Goal: Information Seeking & Learning: Check status

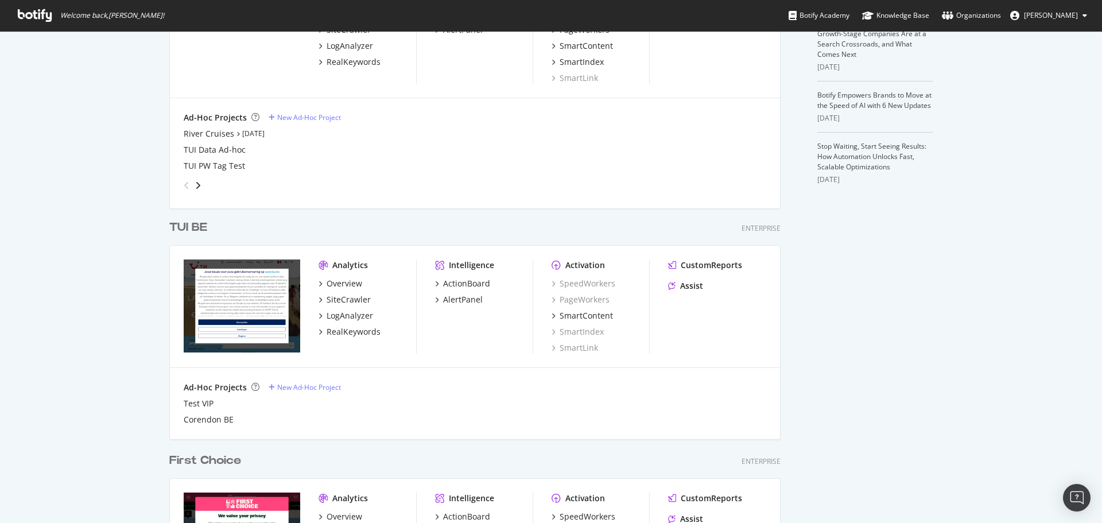
scroll to position [583, 0]
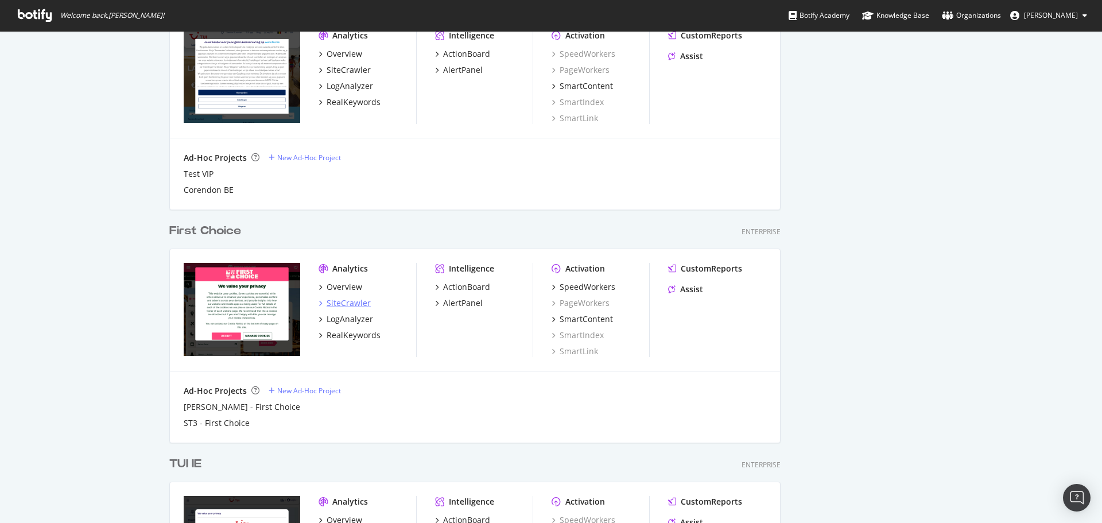
click at [354, 305] on div "SiteCrawler" at bounding box center [348, 302] width 44 height 11
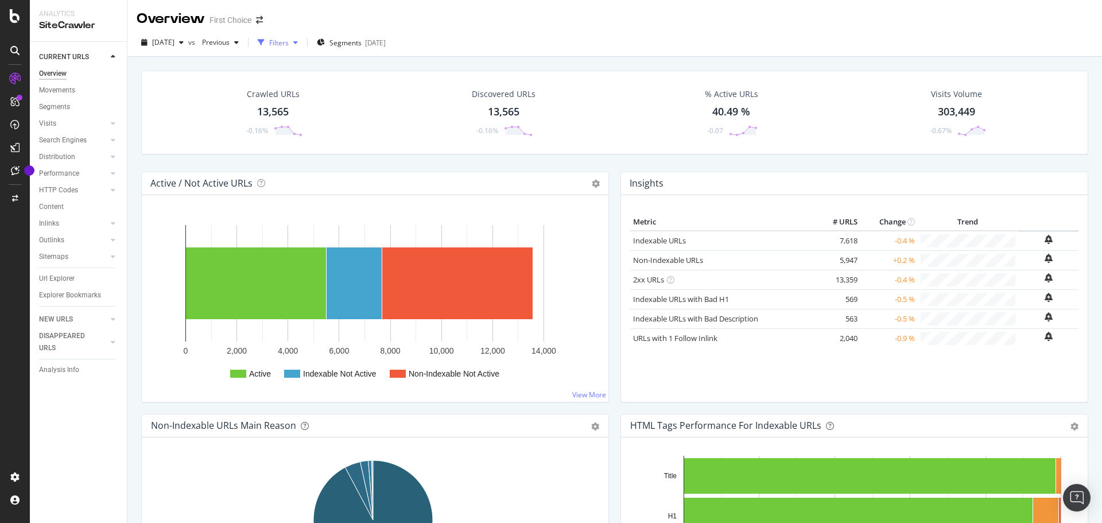
click at [298, 41] on icon "button" at bounding box center [295, 42] width 5 height 7
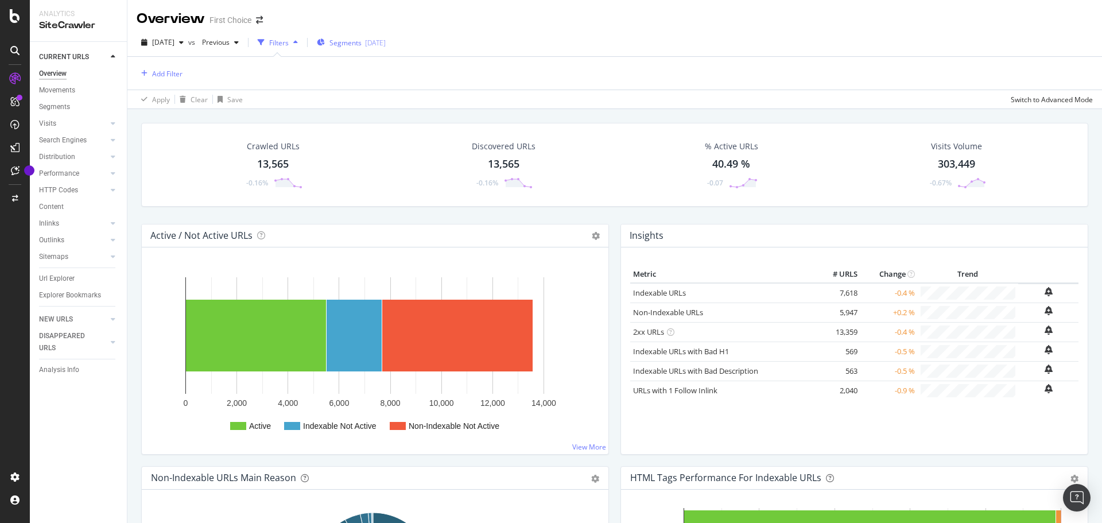
click at [353, 40] on span "Segments" at bounding box center [345, 43] width 32 height 10
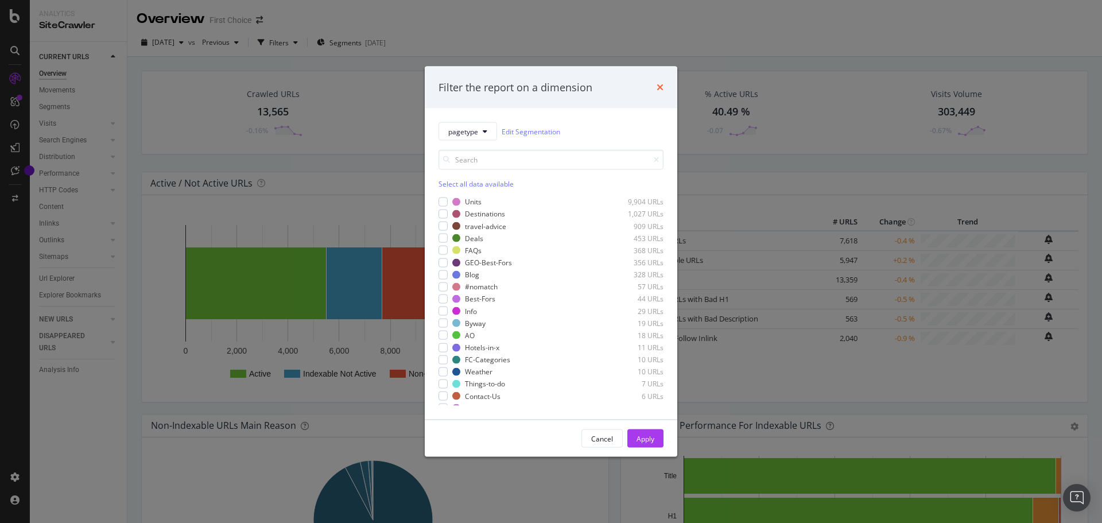
click at [658, 91] on icon "times" at bounding box center [659, 87] width 7 height 9
